Goal: Transaction & Acquisition: Subscribe to service/newsletter

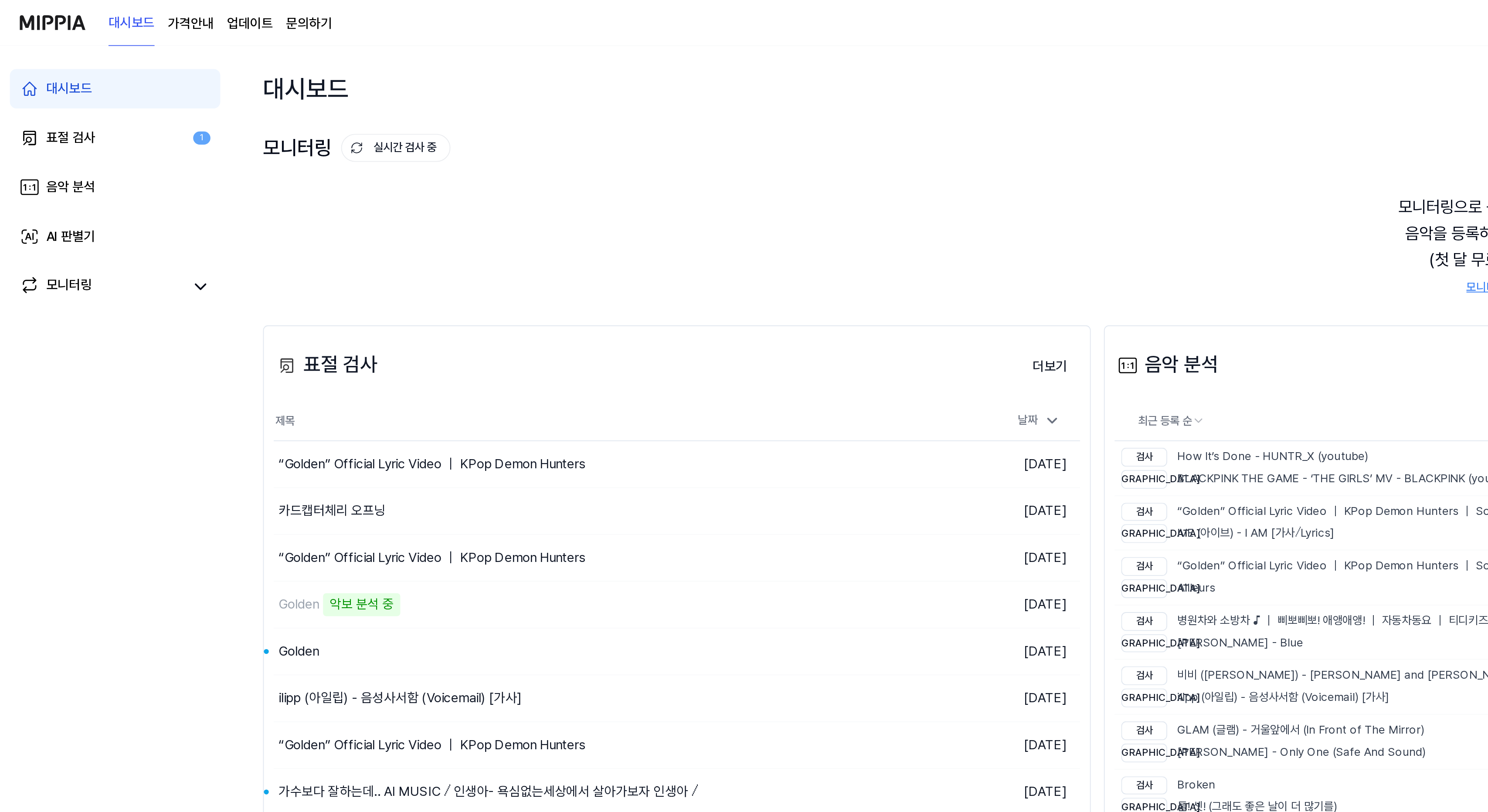
click at [104, 14] on 버튼 "가격안내" at bounding box center [101, 13] width 24 height 10
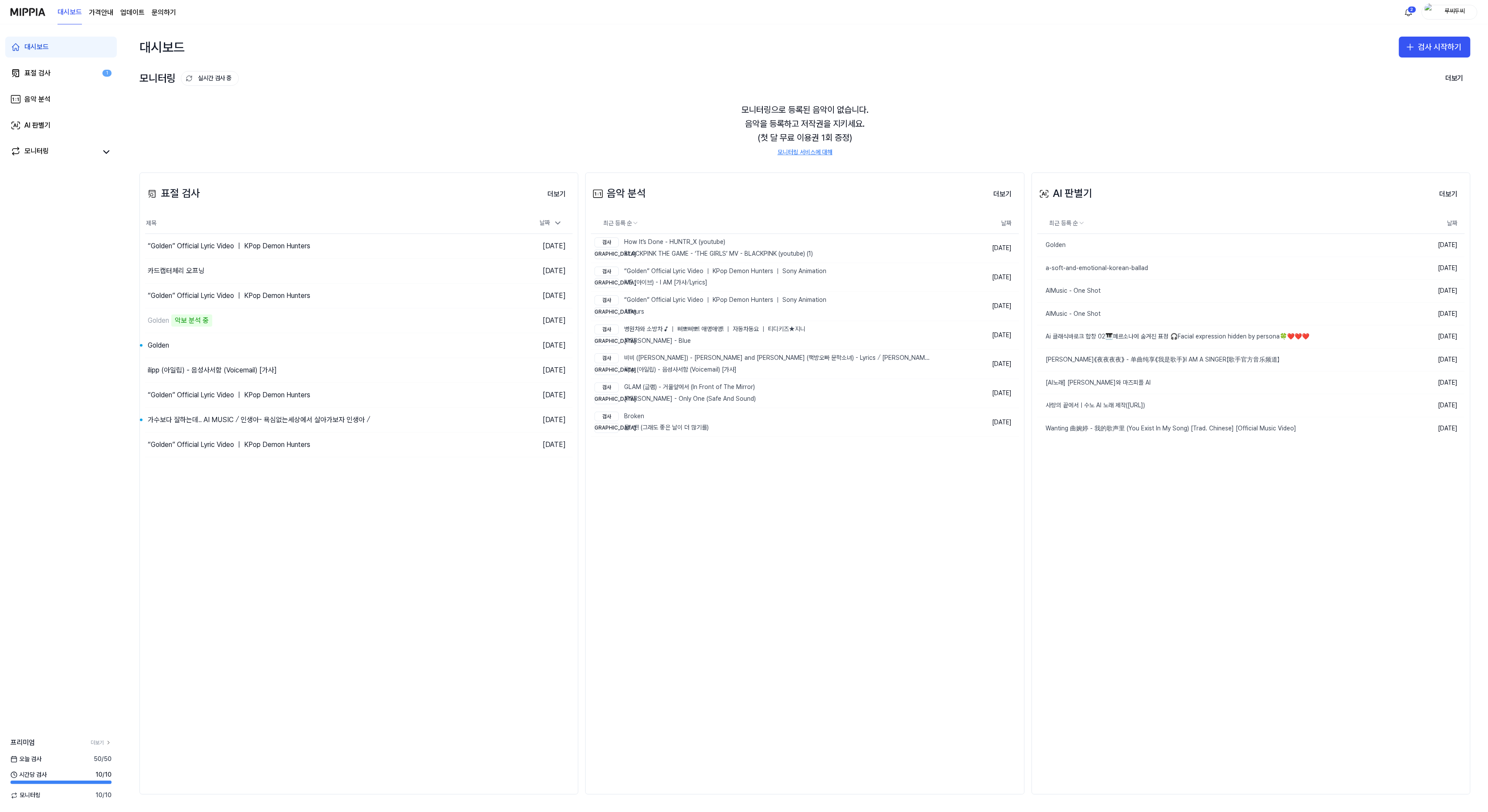
click at [1471, 5] on div "루씨두씨" at bounding box center [1449, 12] width 56 height 15
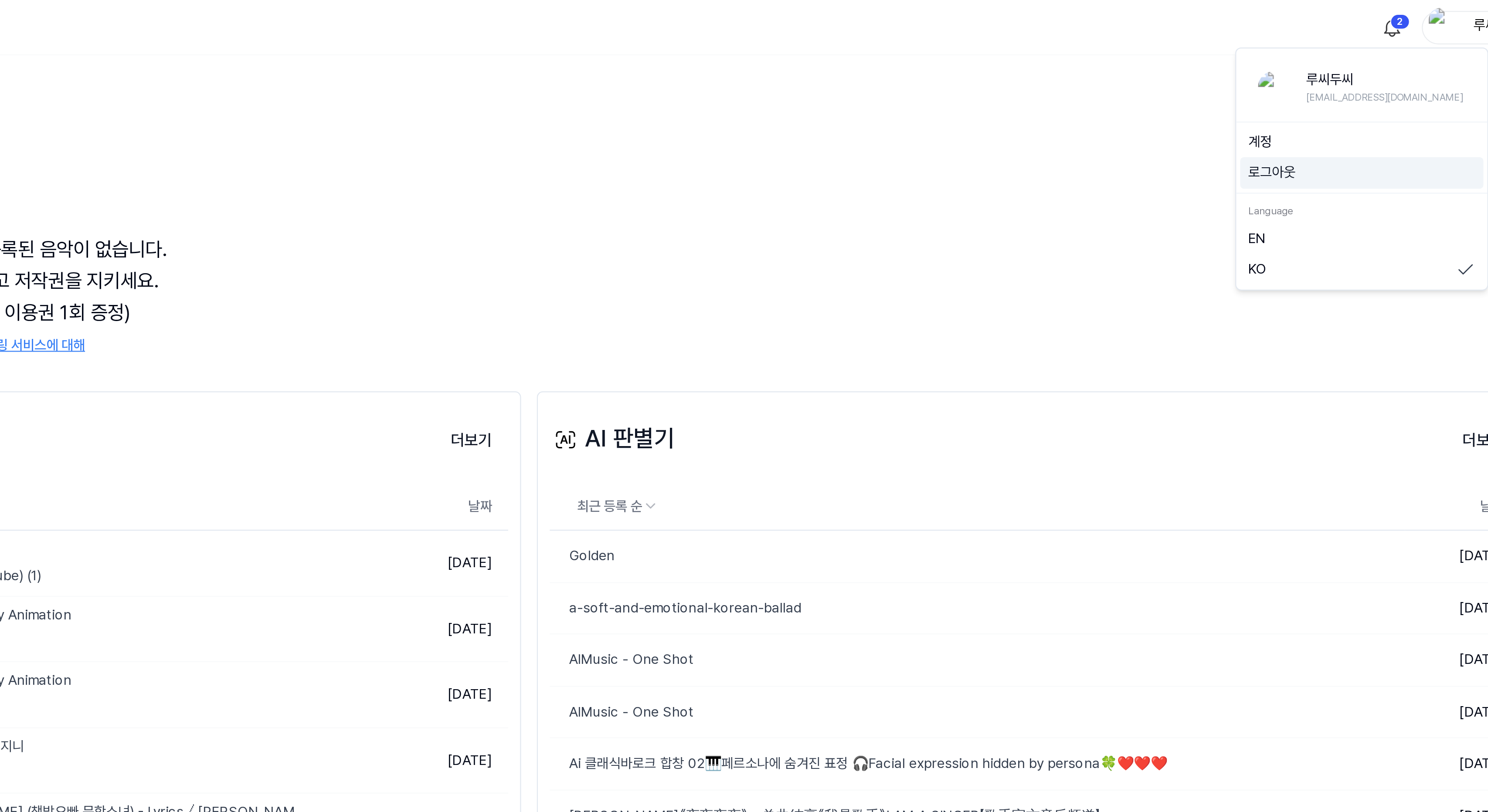
click at [1360, 78] on button "로그아웃" at bounding box center [1396, 76] width 101 height 9
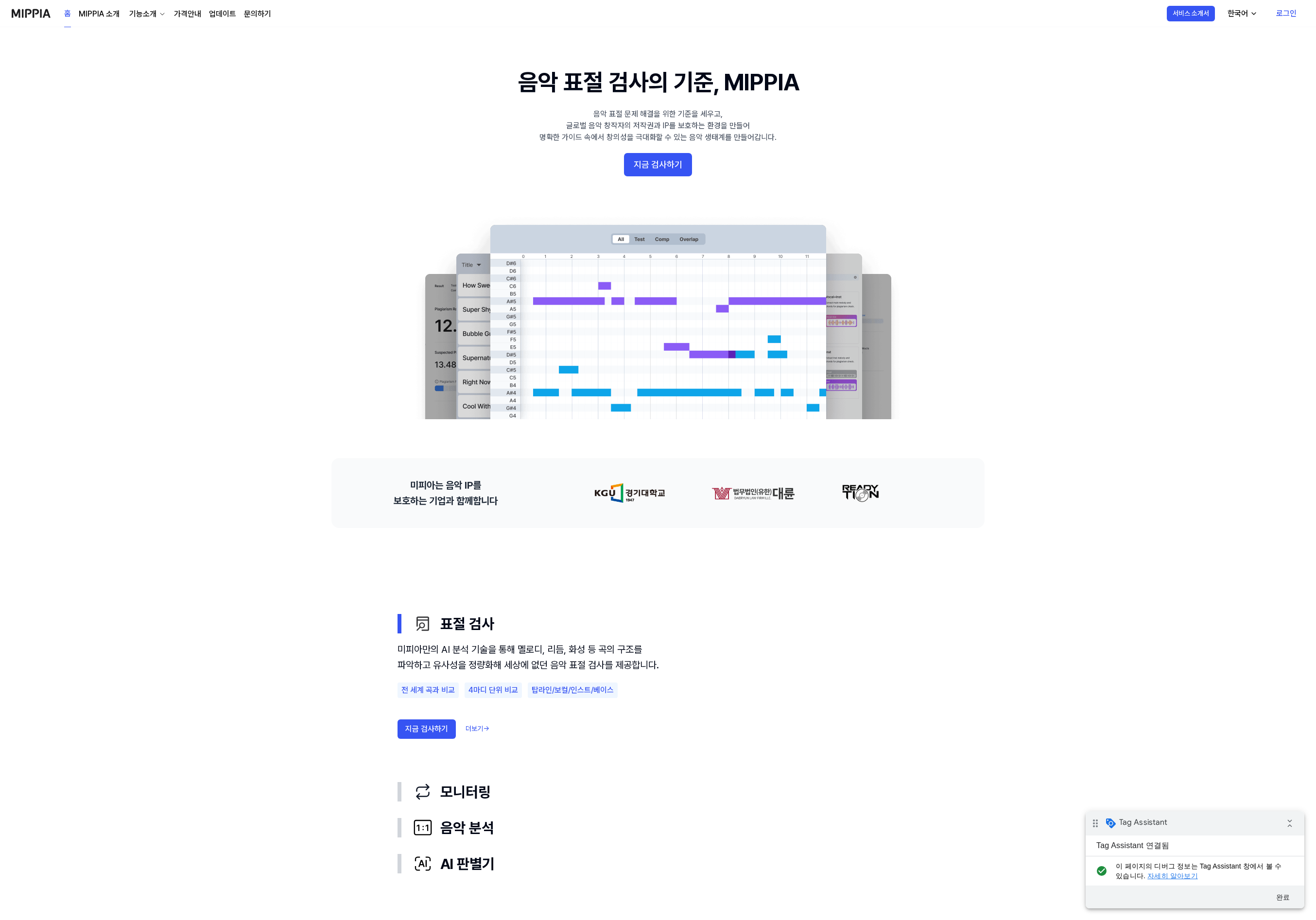
click at [1286, 15] on link "로그인" at bounding box center [1286, 14] width 36 height 27
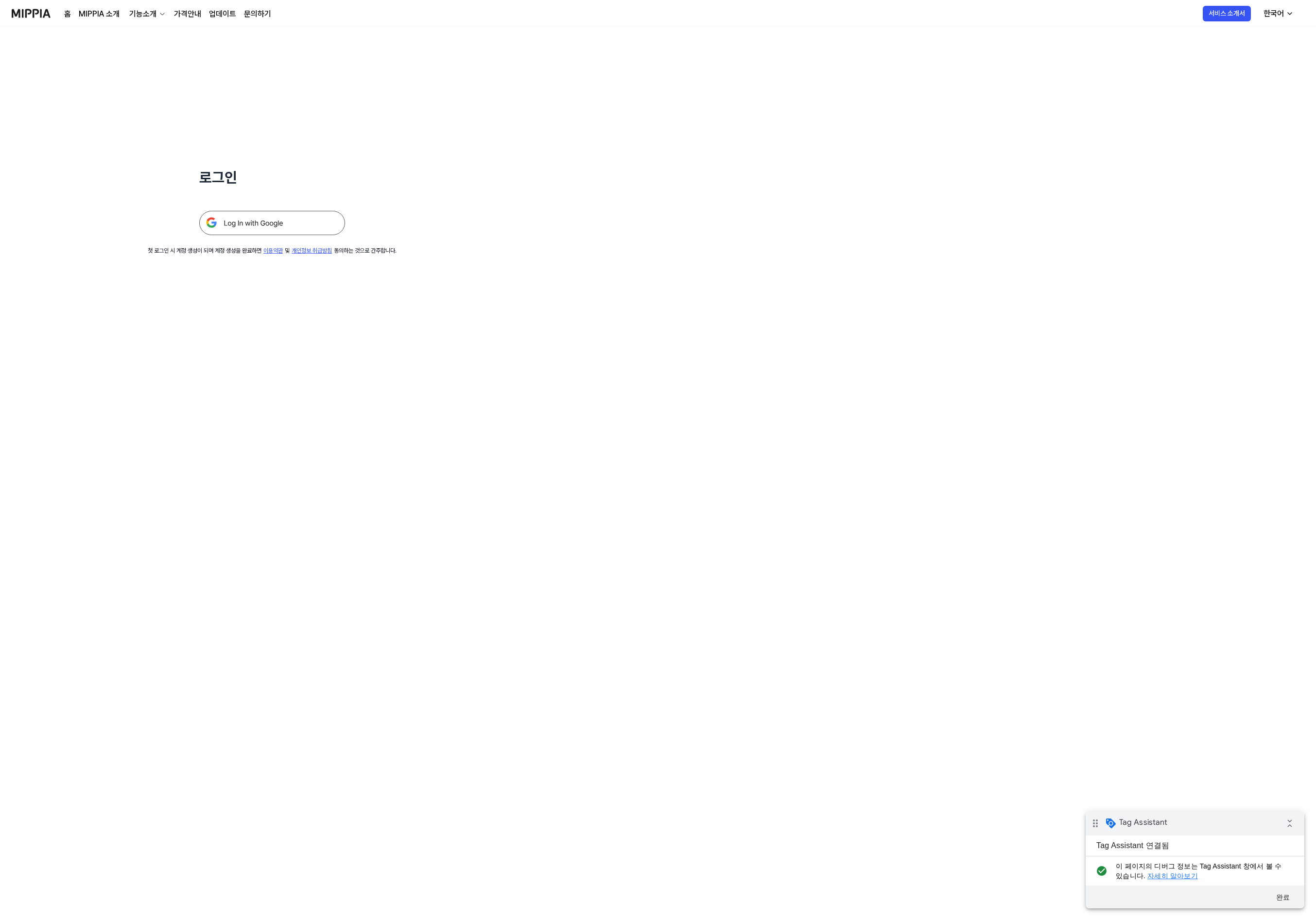
click at [302, 221] on img at bounding box center [272, 223] width 146 height 24
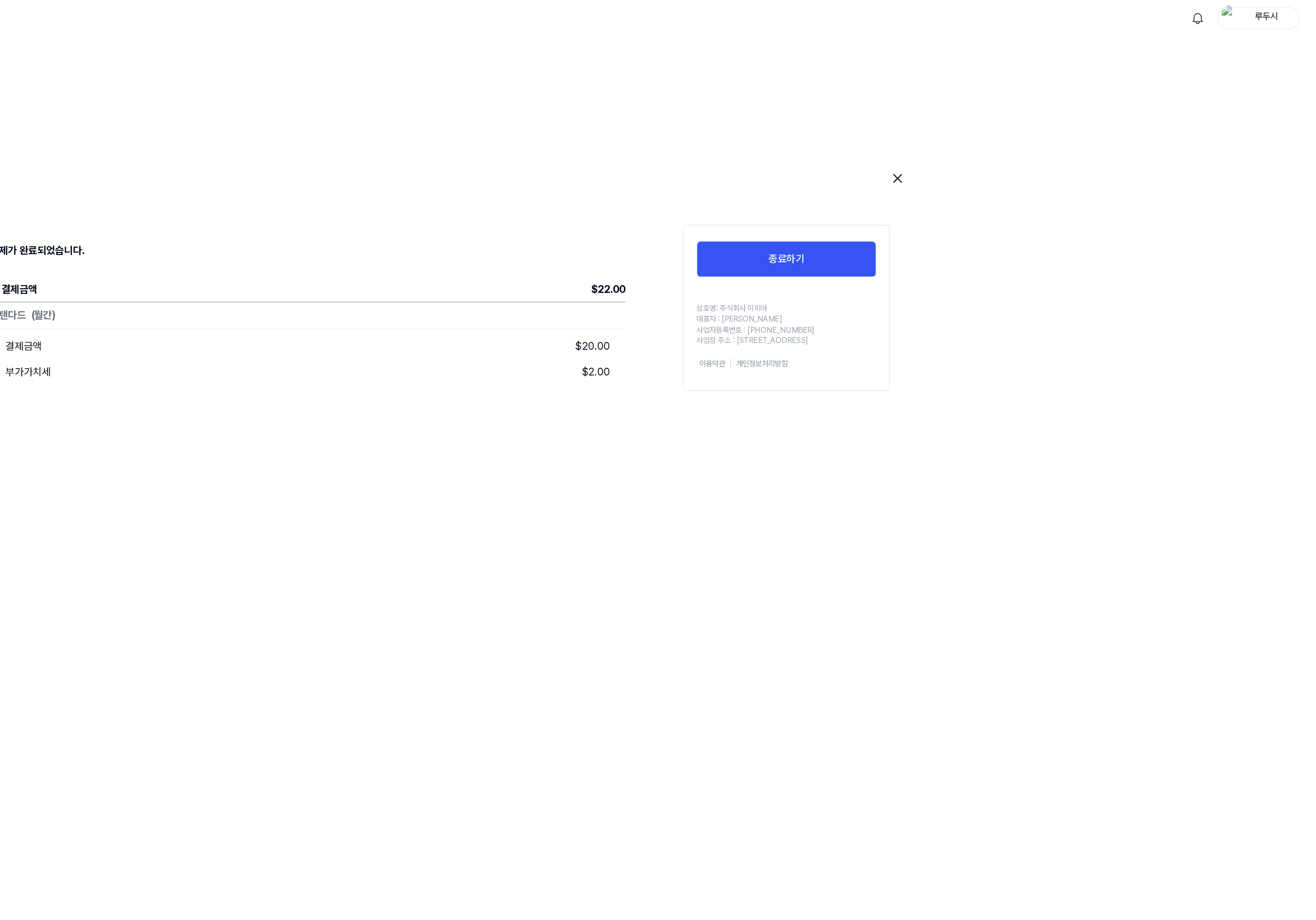
drag, startPoint x: 741, startPoint y: 496, endPoint x: 884, endPoint y: 373, distance: 188.6
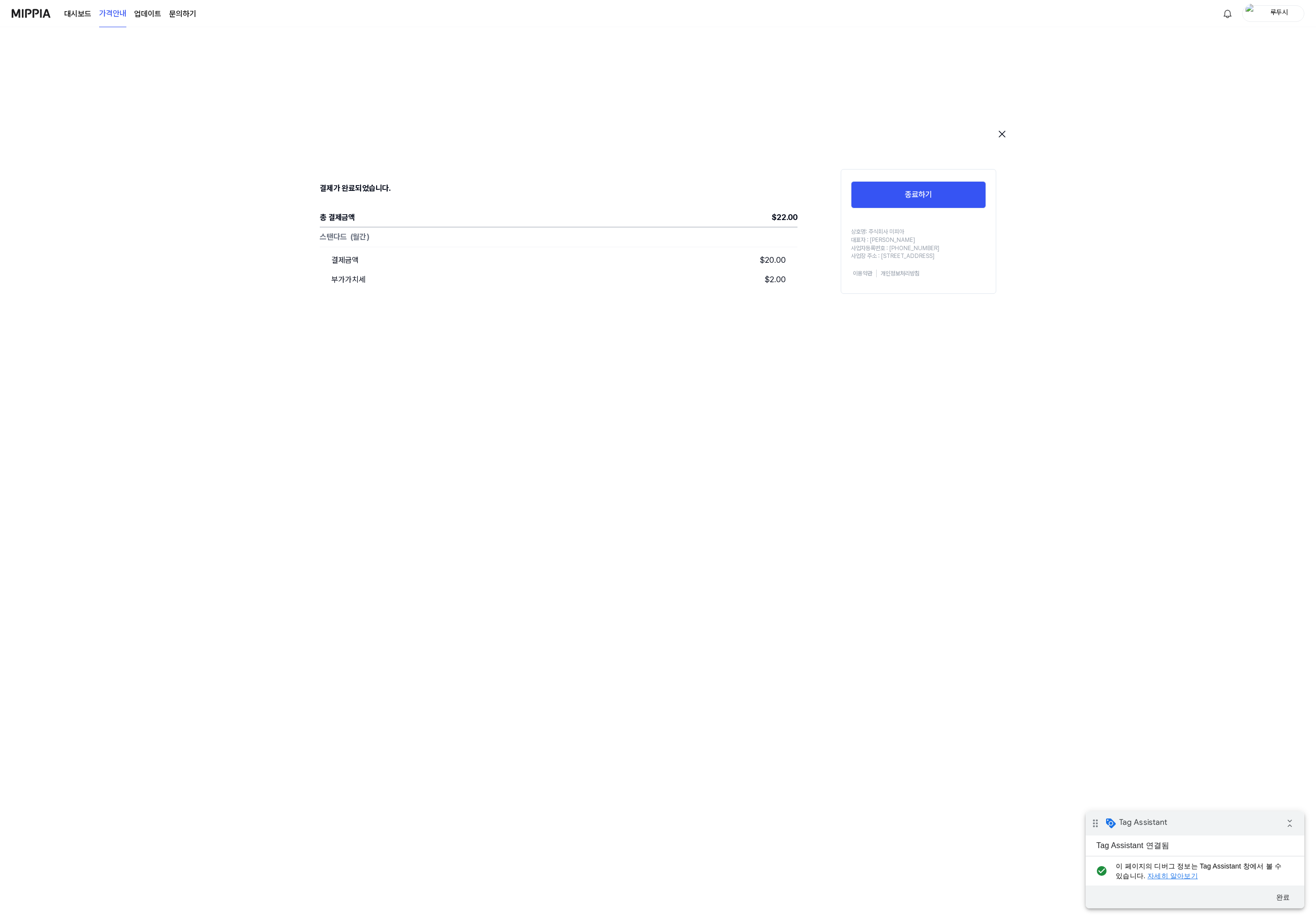
click at [938, 315] on div "결제가 완료되었습니다. 총 결제금액 $ 22.00 스탠다드 (월간) 결제금액 $ 20.00 부가가치세 $ 2.00 종료하기 상호명: 주식회사 …" at bounding box center [658, 555] width 700 height 893
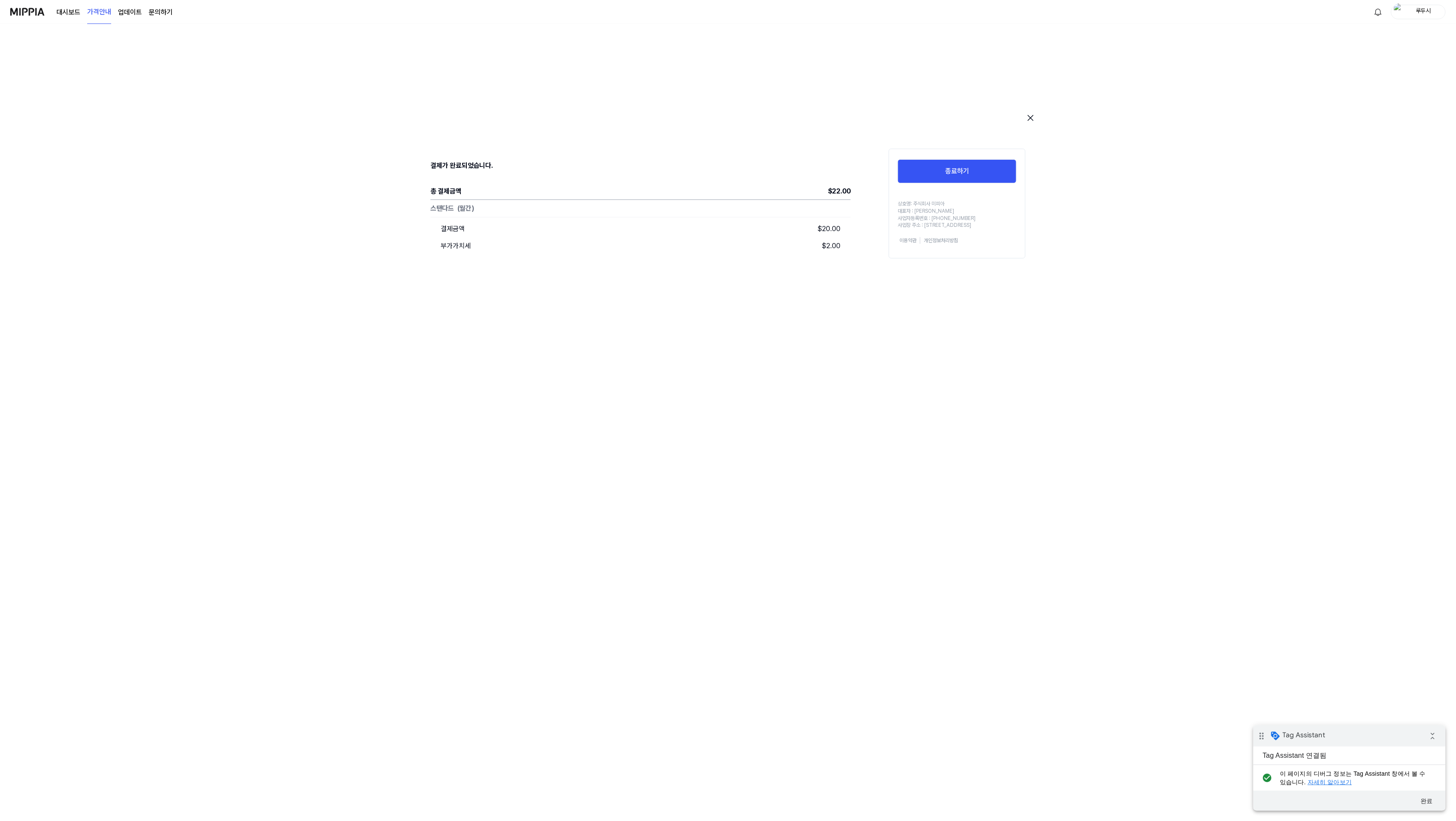
click at [1161, 5] on div "대시보드 가격안내 업데이트 문의하기 루두시" at bounding box center [728, 11] width 1436 height 23
